Goal: Information Seeking & Learning: Find specific fact

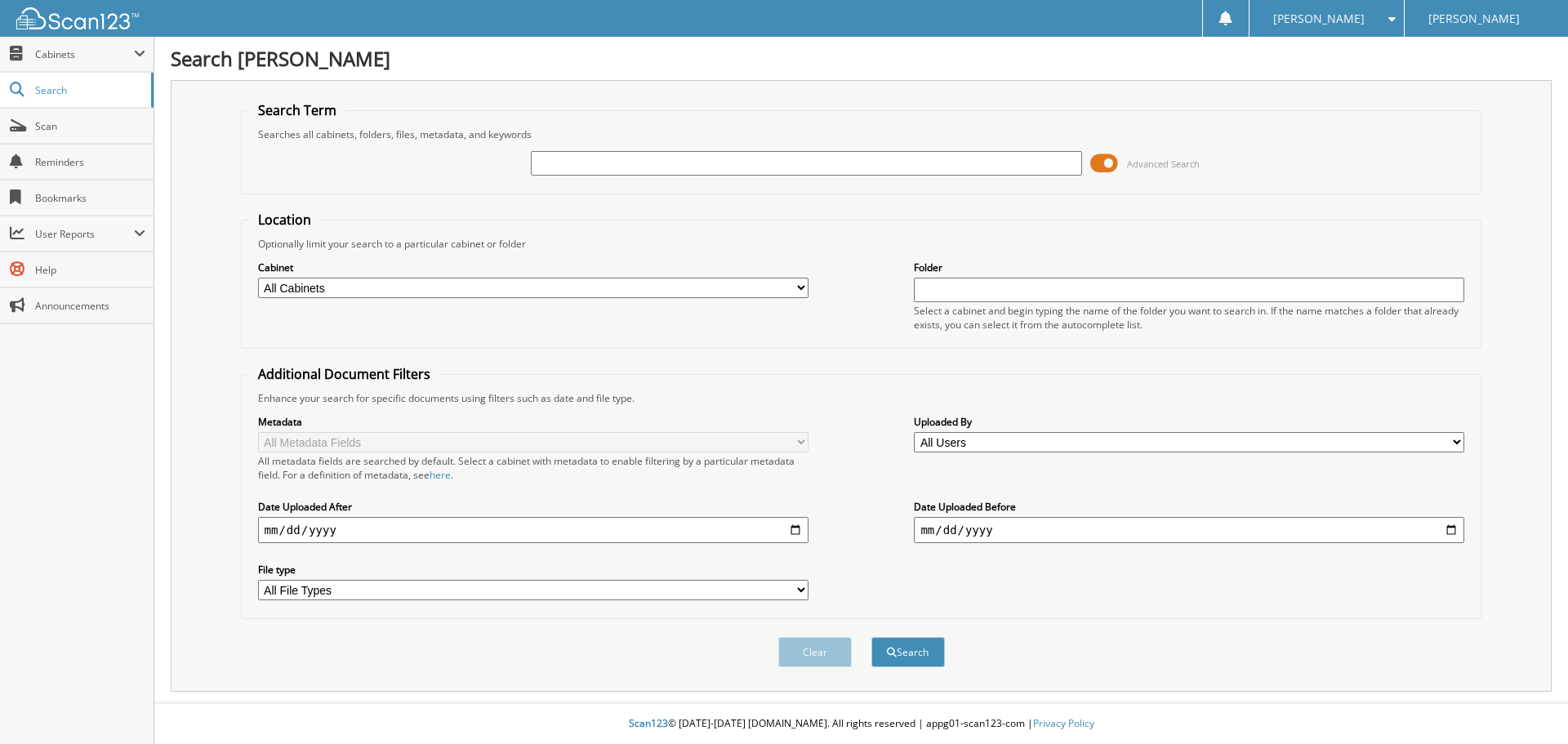
click at [607, 156] on input "text" at bounding box center [806, 163] width 551 height 25
type input "[PERSON_NAME]"
click at [872, 638] on button "Search" at bounding box center [908, 652] width 74 height 31
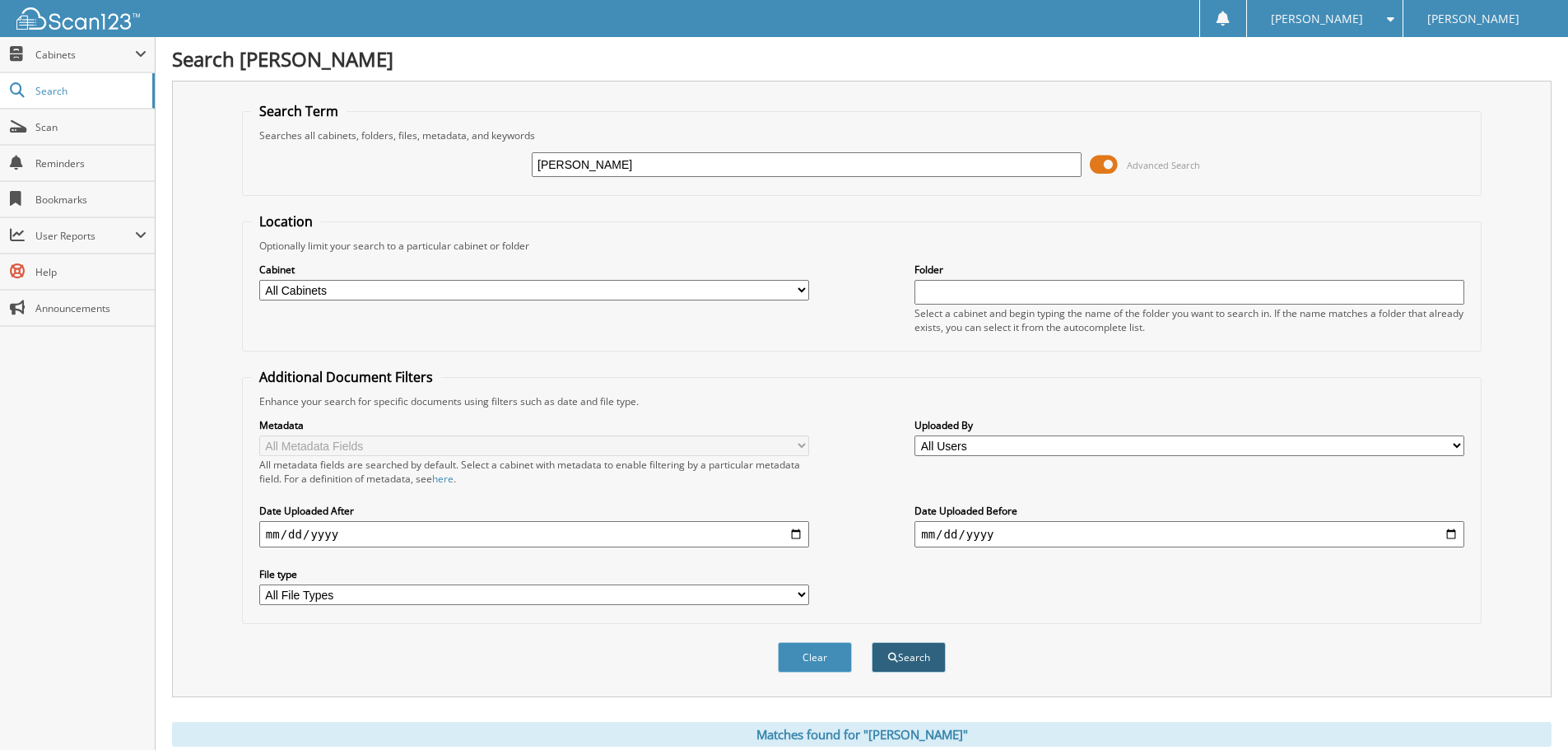
click at [944, 660] on button "Search" at bounding box center [909, 658] width 74 height 31
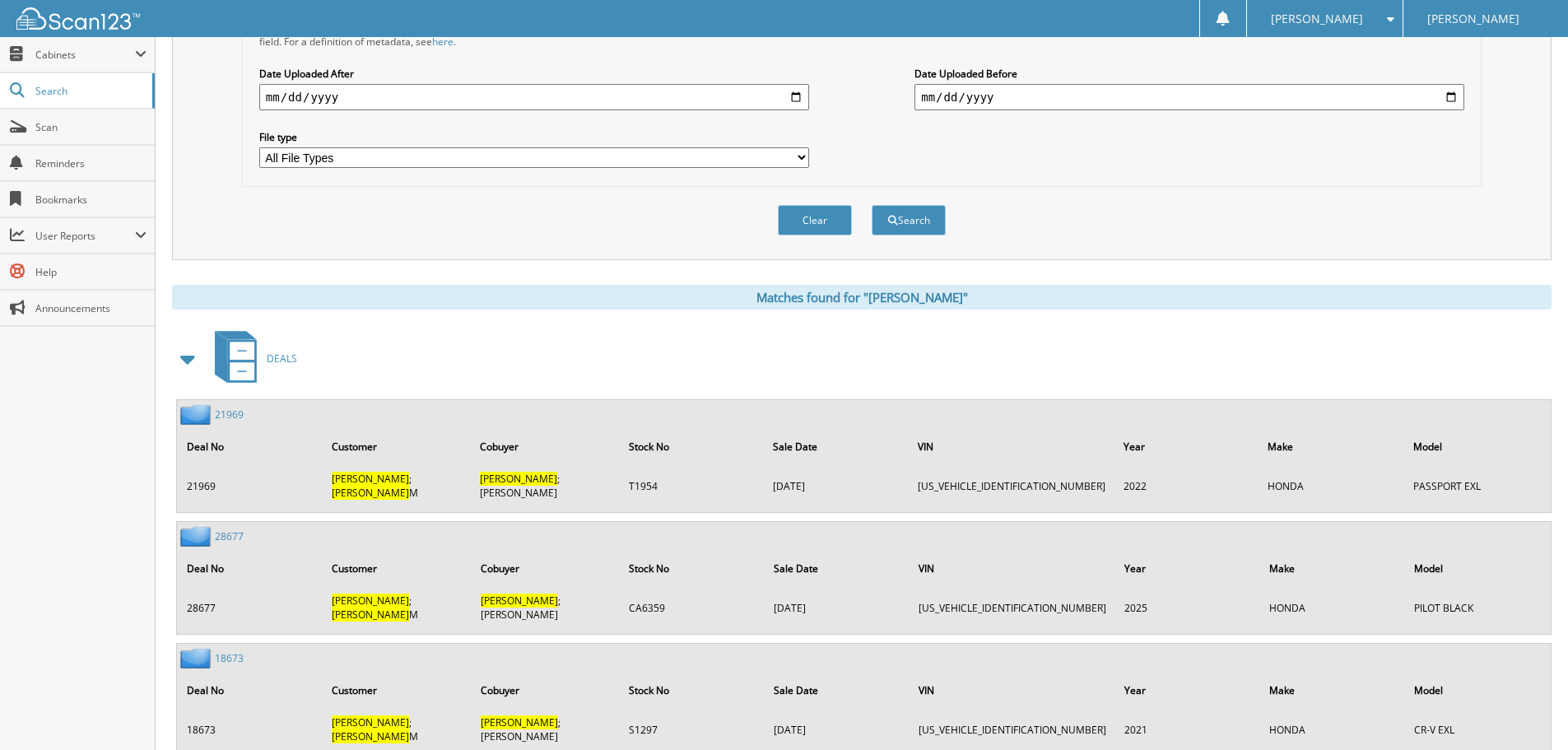
scroll to position [452, 0]
